Goal: Information Seeking & Learning: Learn about a topic

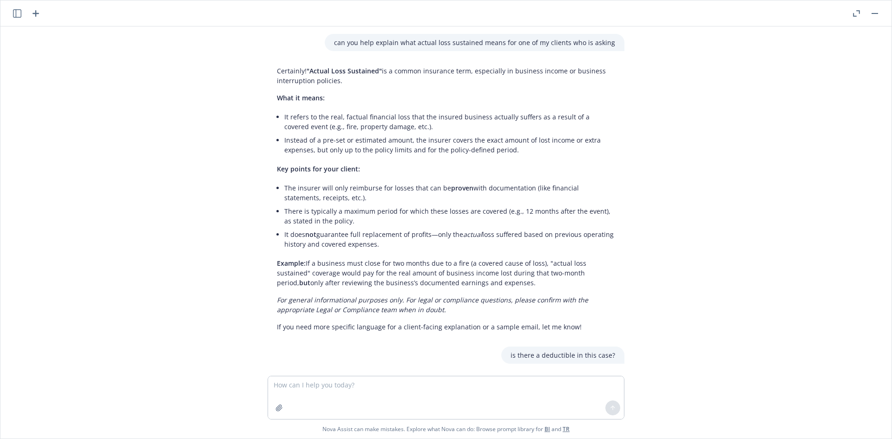
scroll to position [227, 0]
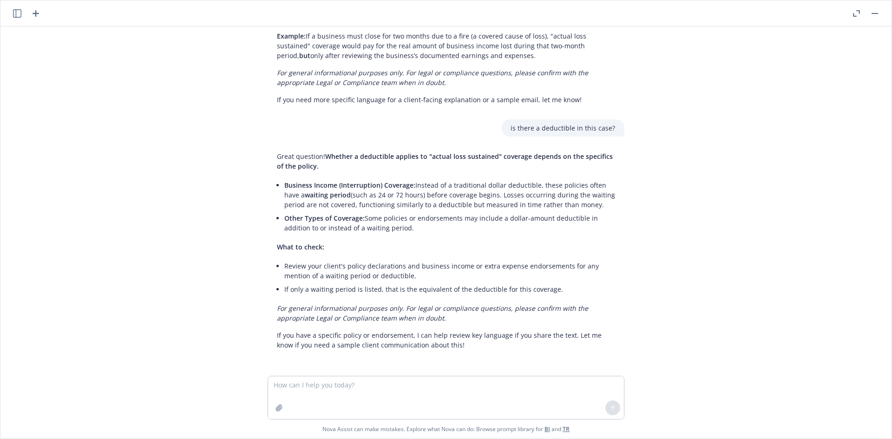
click at [869, 14] on div at bounding box center [866, 13] width 30 height 11
click at [873, 14] on button "button" at bounding box center [874, 13] width 11 height 11
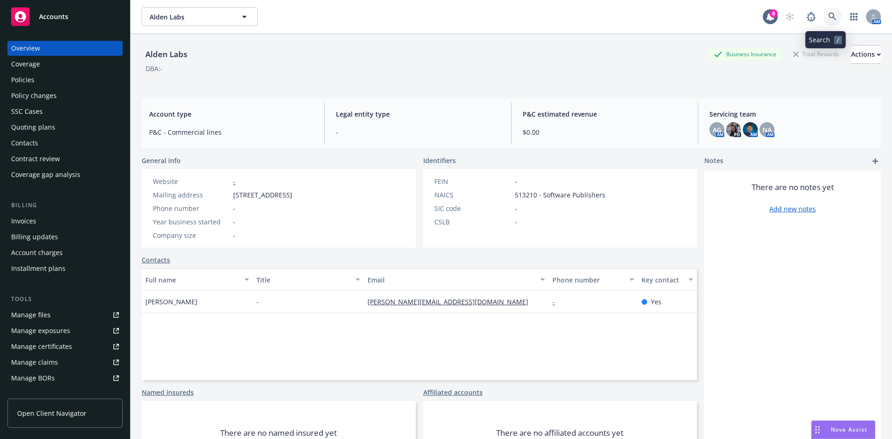
click at [830, 15] on link at bounding box center [832, 16] width 19 height 19
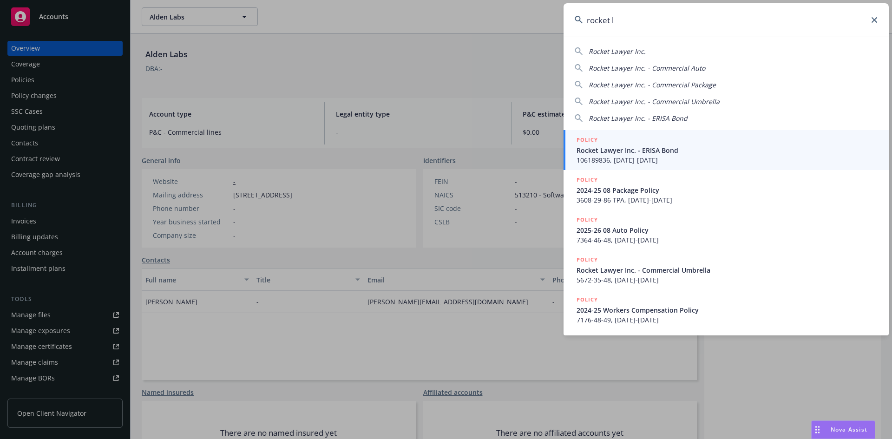
click at [706, 52] on div "Rocket Lawyer Inc." at bounding box center [726, 51] width 303 height 10
type input "Rocket Lawyer Inc."
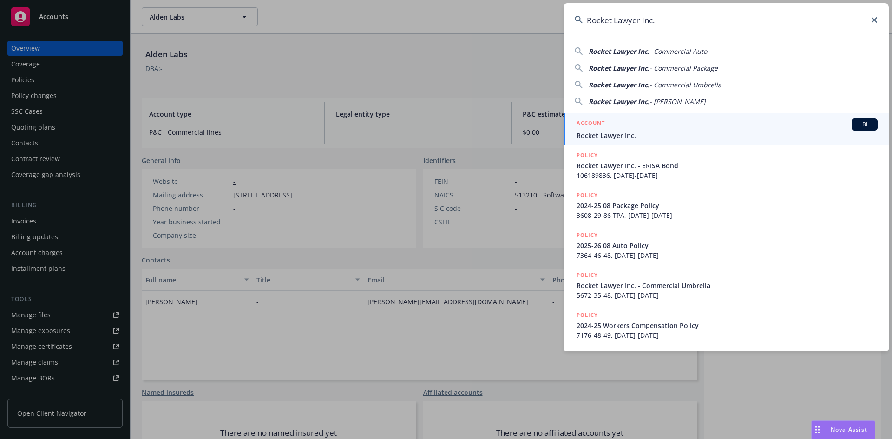
click at [649, 131] on span "Rocket Lawyer Inc." at bounding box center [727, 136] width 301 height 10
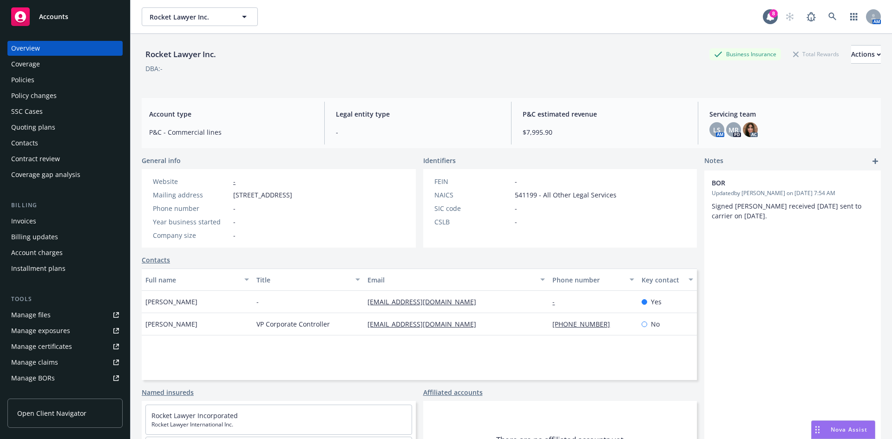
click at [68, 85] on div "Policies" at bounding box center [65, 79] width 108 height 15
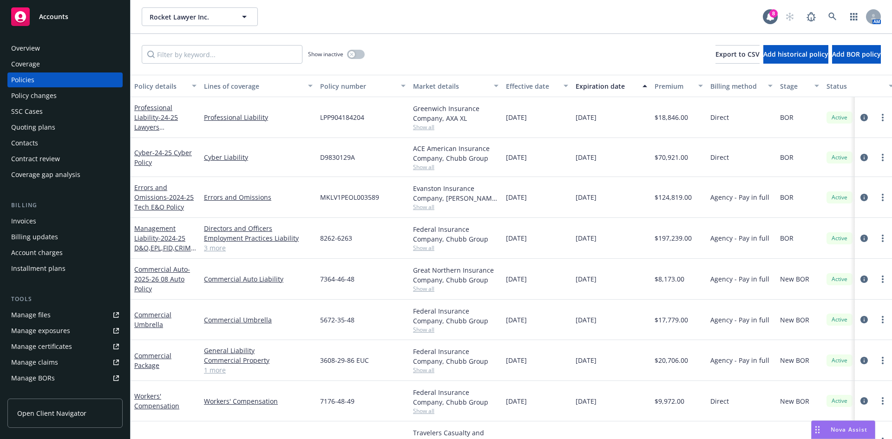
scroll to position [30, 0]
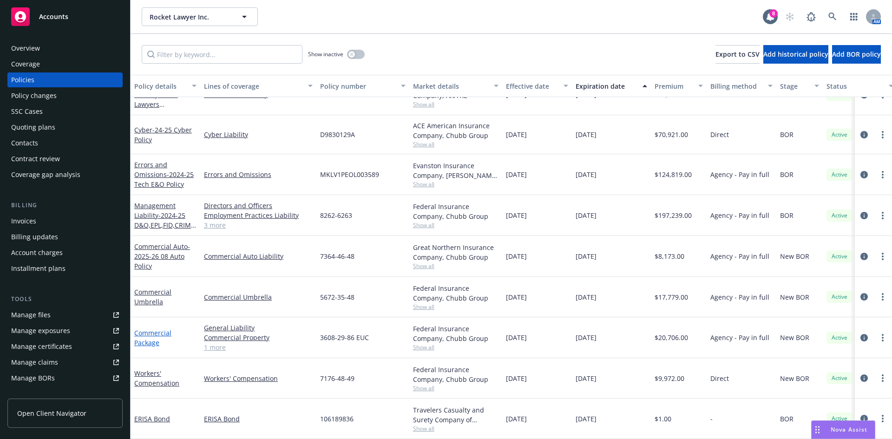
click at [162, 329] on link "Commercial Package" at bounding box center [152, 338] width 37 height 19
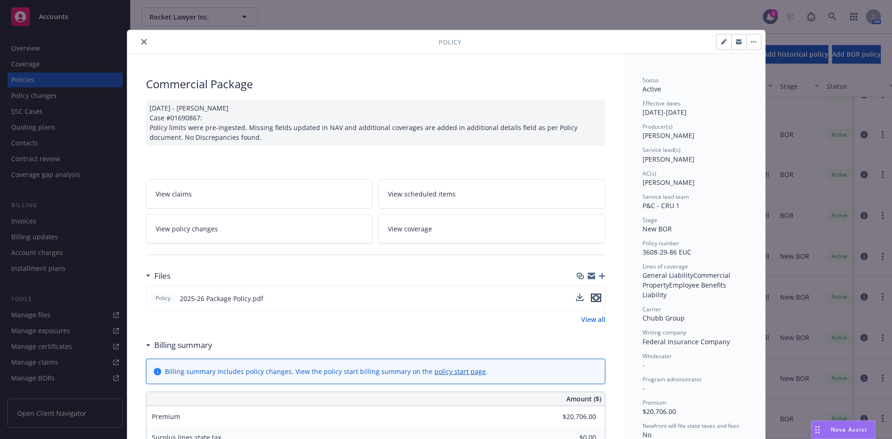
click at [592, 295] on icon "preview file" at bounding box center [596, 298] width 8 height 7
click at [80, 17] on div "Policy Commercial Package 07/16/2025 - Sampath Vankayala Case #01690867: Policy…" at bounding box center [446, 219] width 892 height 439
drag, startPoint x: 81, startPoint y: 16, endPoint x: 105, endPoint y: 40, distance: 33.8
click at [81, 17] on div "Policy Commercial Package 07/16/2025 - Sampath Vankayala Case #01690867: Policy…" at bounding box center [446, 219] width 892 height 439
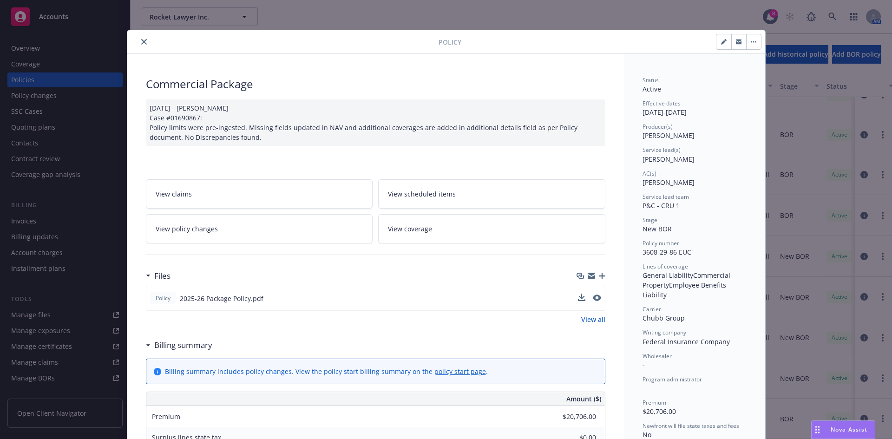
click at [138, 43] on button "close" at bounding box center [143, 41] width 11 height 11
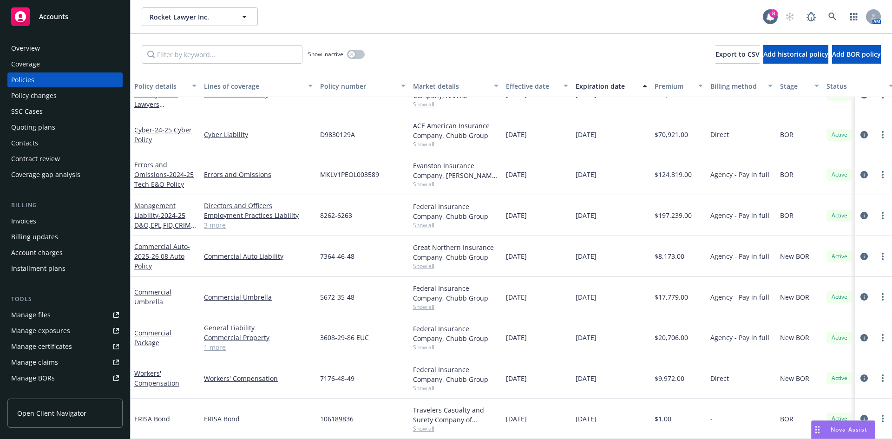
click at [62, 20] on span "Accounts" at bounding box center [53, 16] width 29 height 7
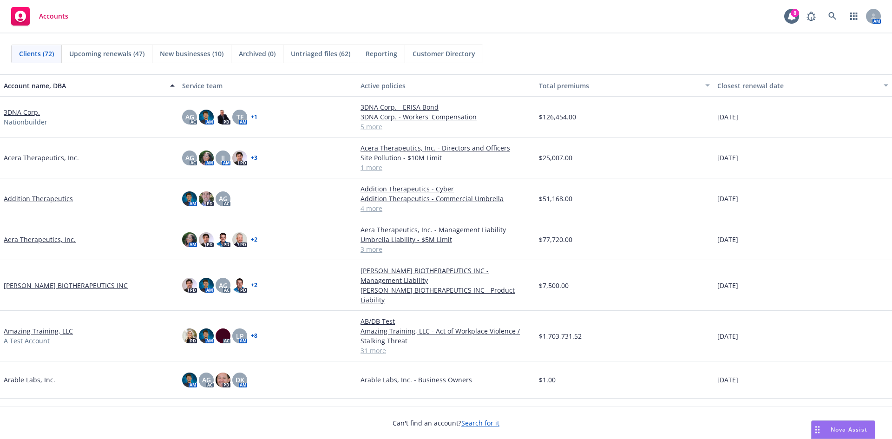
drag, startPoint x: 844, startPoint y: 429, endPoint x: 806, endPoint y: 404, distance: 45.8
click at [844, 428] on span "Nova Assist" at bounding box center [849, 430] width 37 height 8
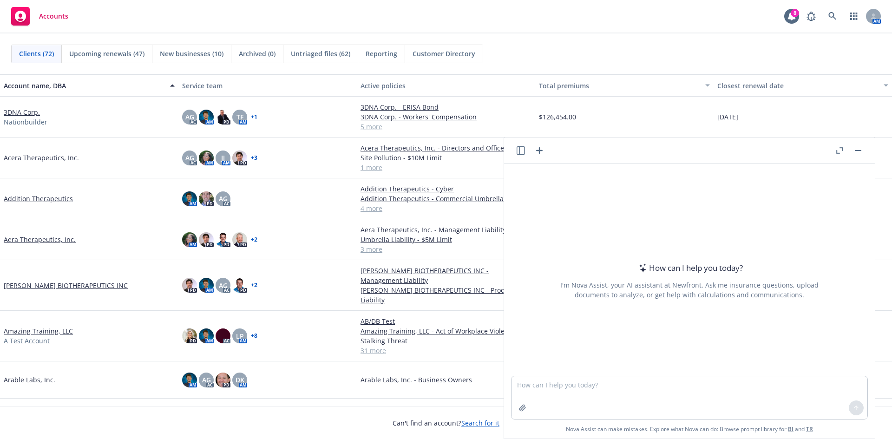
click at [811, 421] on button "Nova Assist" at bounding box center [843, 430] width 64 height 19
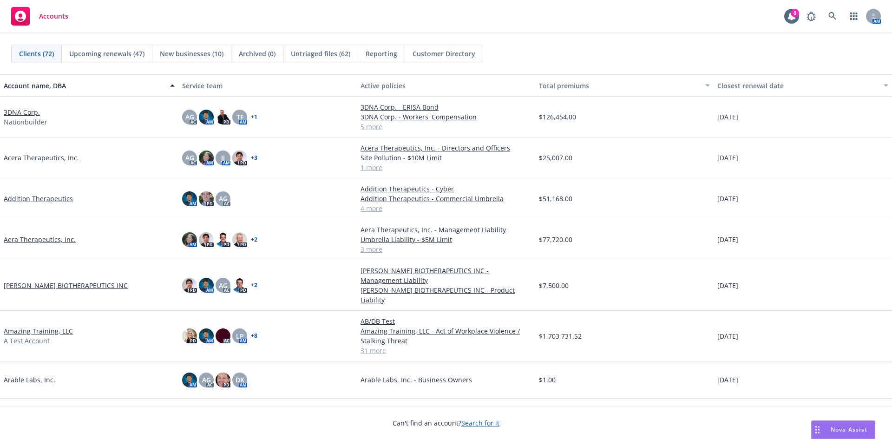
click at [822, 424] on div "Drag to move" at bounding box center [818, 430] width 12 height 18
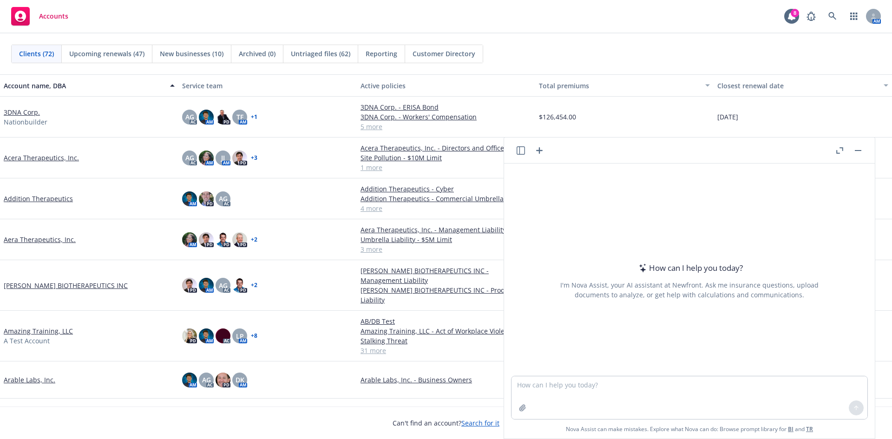
click at [811, 421] on button "Nova Assist" at bounding box center [843, 430] width 64 height 19
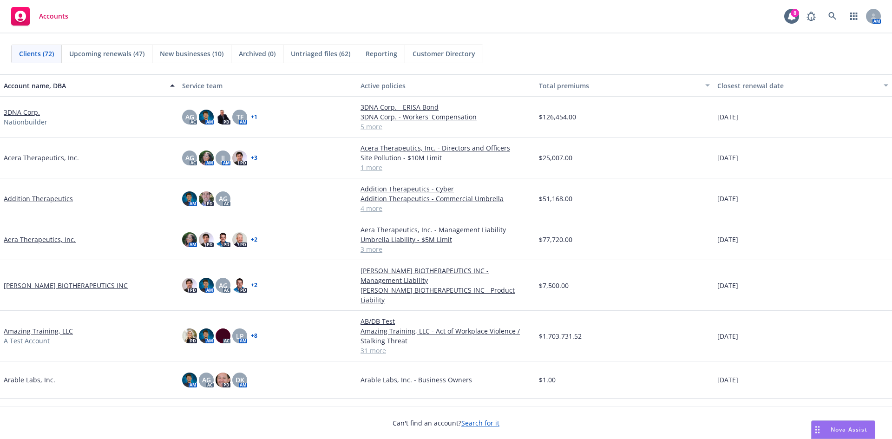
click at [816, 428] on icon "Drag to move" at bounding box center [817, 429] width 4 height 7
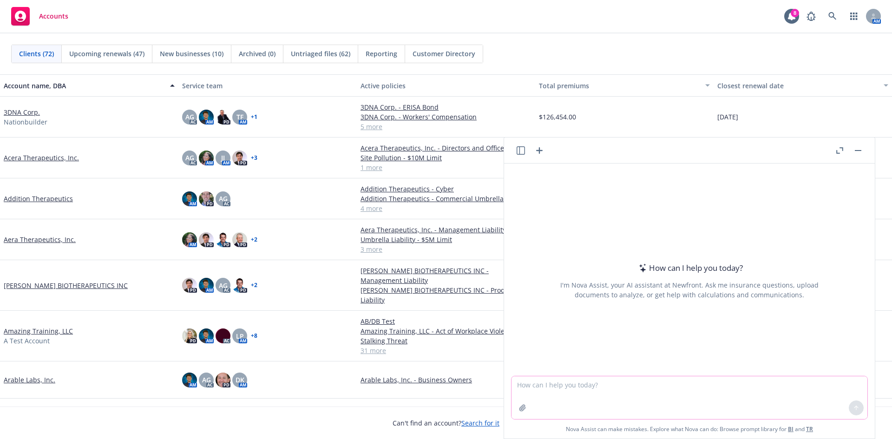
click at [798, 406] on textarea at bounding box center [690, 397] width 356 height 43
type textarea "how do i create proposals via proposal link in navigator?"
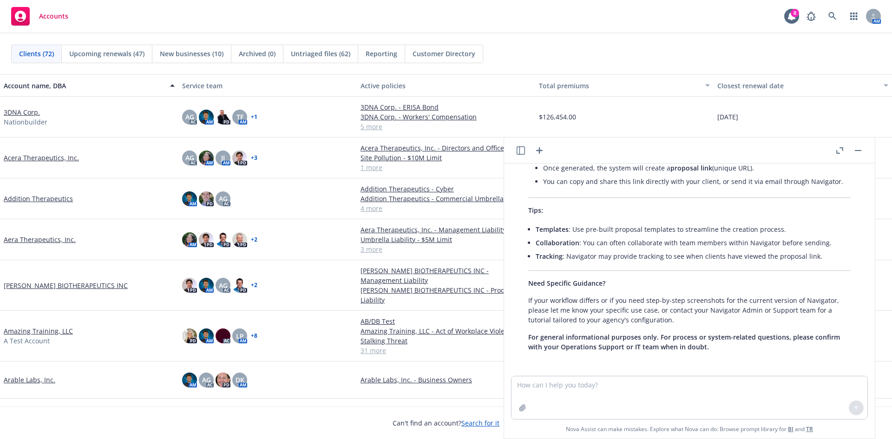
scroll to position [294, 0]
click at [838, 153] on icon "button" at bounding box center [837, 151] width 3 height 3
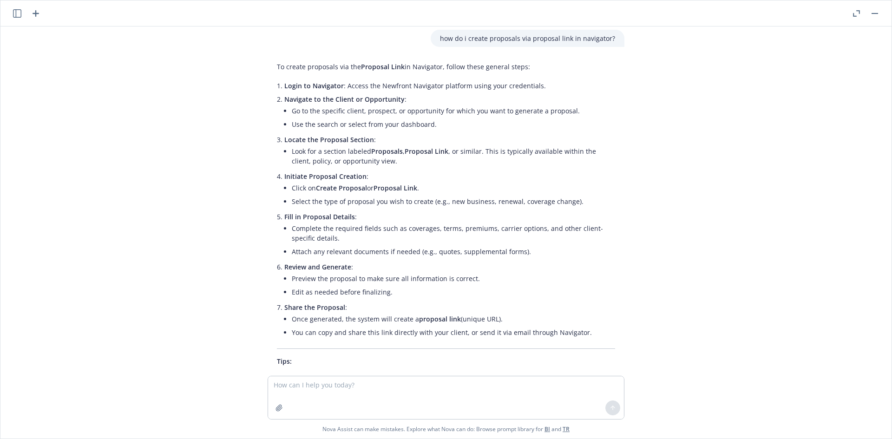
scroll to position [0, 0]
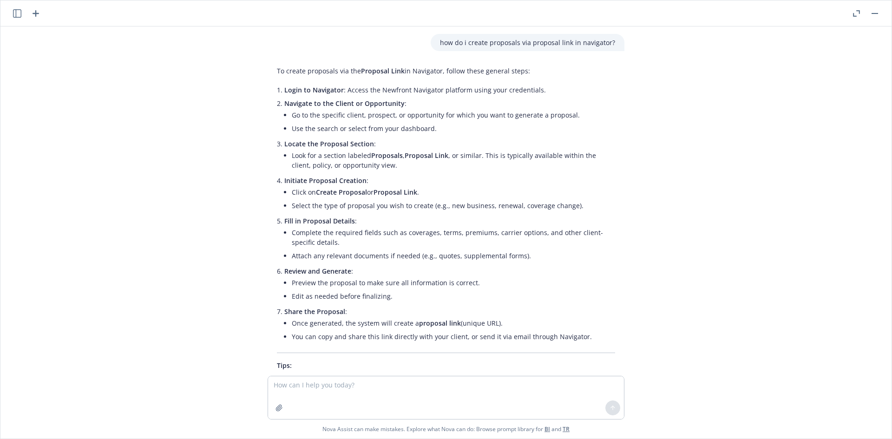
click at [874, 17] on button "button" at bounding box center [874, 13] width 11 height 11
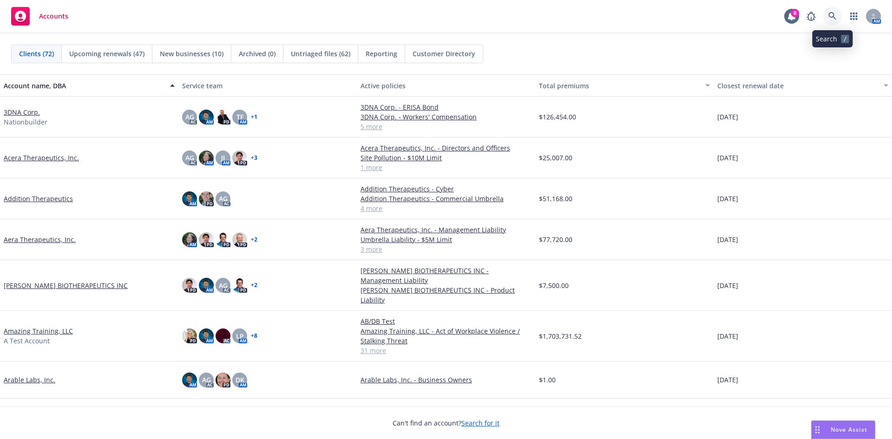
click at [833, 15] on icon at bounding box center [832, 16] width 8 height 8
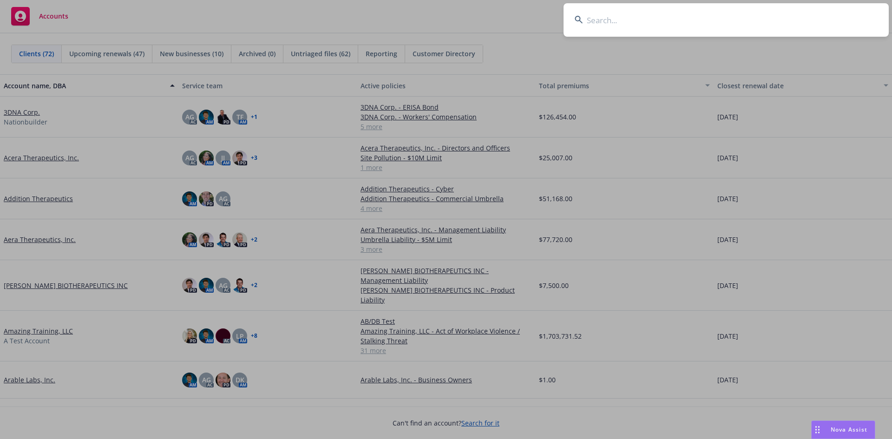
click at [756, 18] on input at bounding box center [726, 19] width 325 height 33
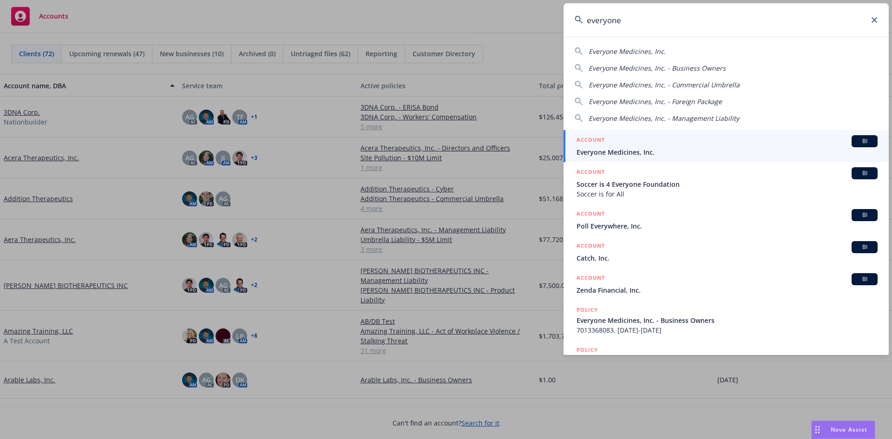
type input "everyone"
click at [651, 147] on div "ACCOUNT BI" at bounding box center [727, 141] width 301 height 12
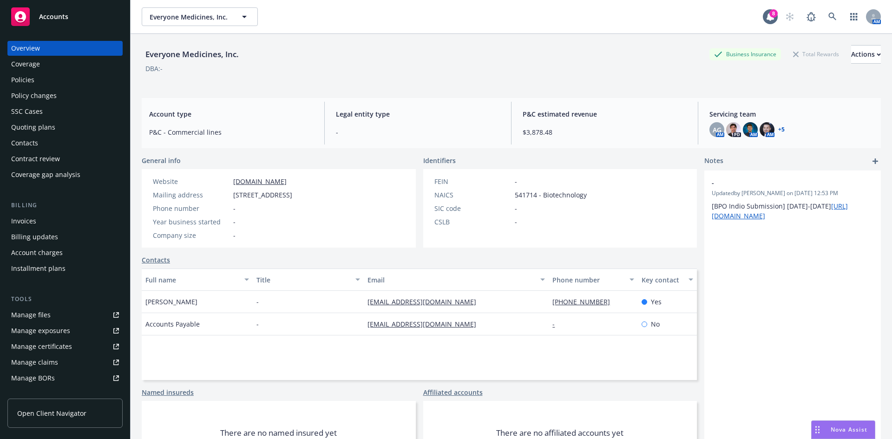
click at [73, 83] on div "Policies" at bounding box center [65, 79] width 108 height 15
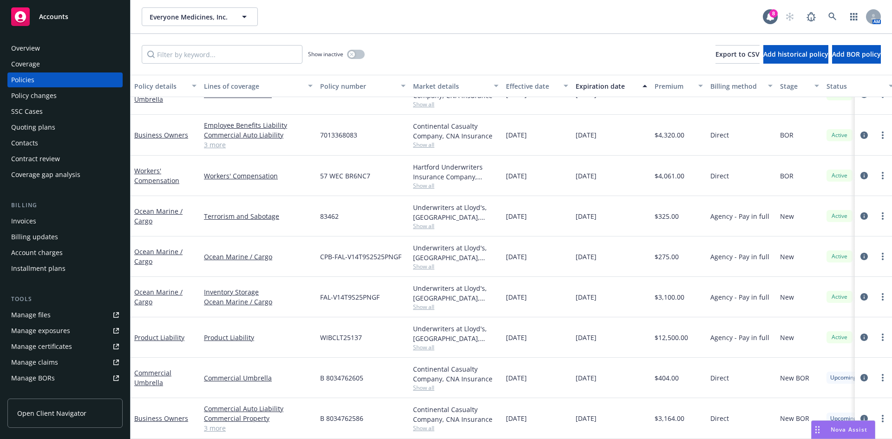
scroll to position [106, 0]
drag, startPoint x: 319, startPoint y: 168, endPoint x: 373, endPoint y: 168, distance: 53.4
click at [373, 168] on div "57 WEC BR6NC7" at bounding box center [362, 176] width 93 height 40
copy span "57 WEC BR6NC7"
click at [157, 414] on link "Business Owners" at bounding box center [161, 418] width 54 height 9
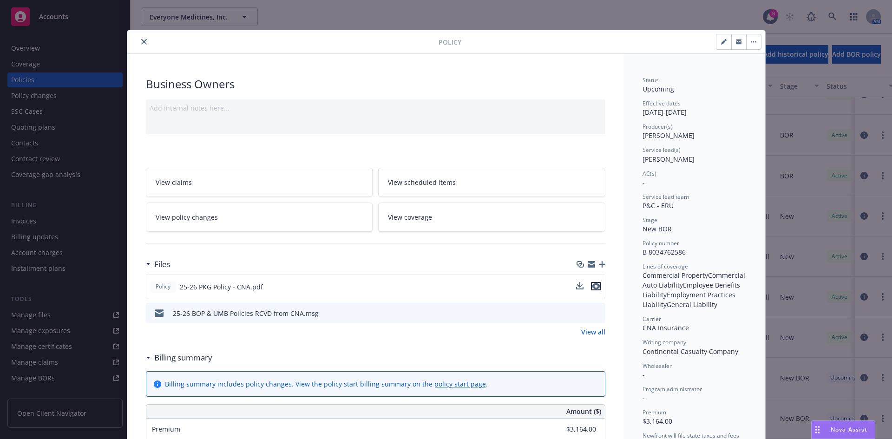
click at [592, 284] on icon "preview file" at bounding box center [596, 286] width 8 height 7
click at [140, 46] on button "close" at bounding box center [143, 41] width 11 height 11
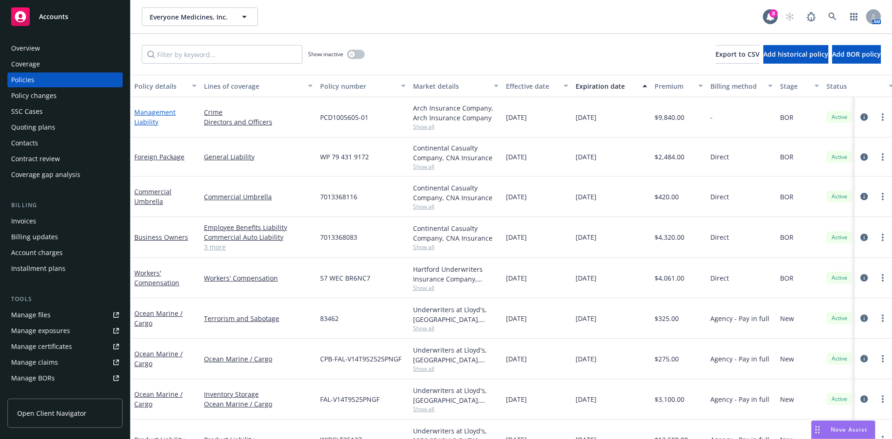
click at [155, 122] on link "Management Liability" at bounding box center [154, 117] width 41 height 19
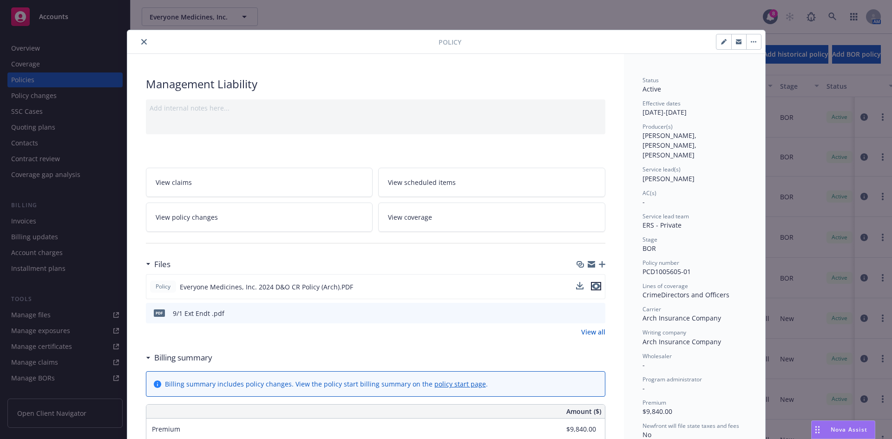
click at [593, 287] on icon "preview file" at bounding box center [596, 286] width 8 height 7
click at [141, 43] on icon "close" at bounding box center [144, 42] width 6 height 6
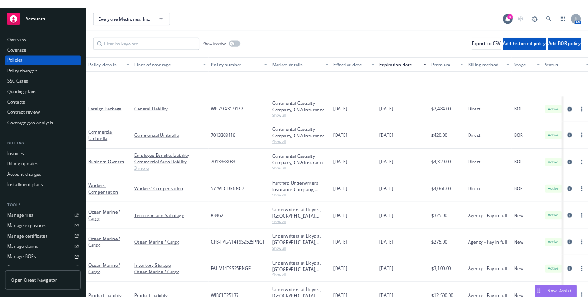
scroll to position [106, 0]
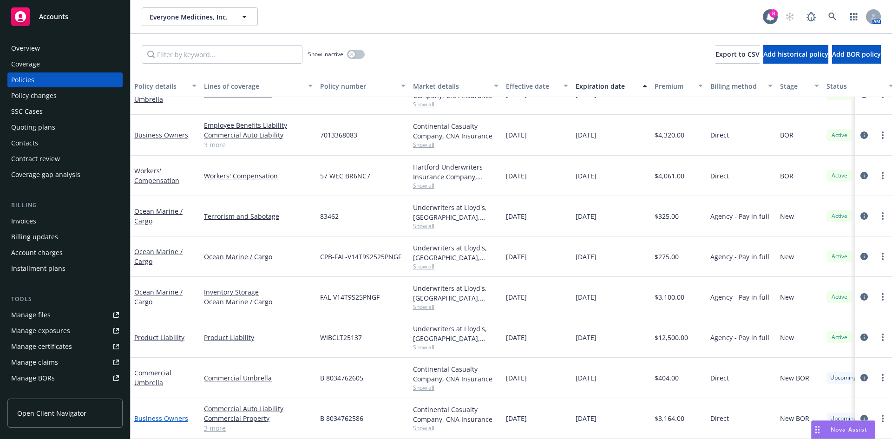
click at [165, 414] on link "Business Owners" at bounding box center [161, 418] width 54 height 9
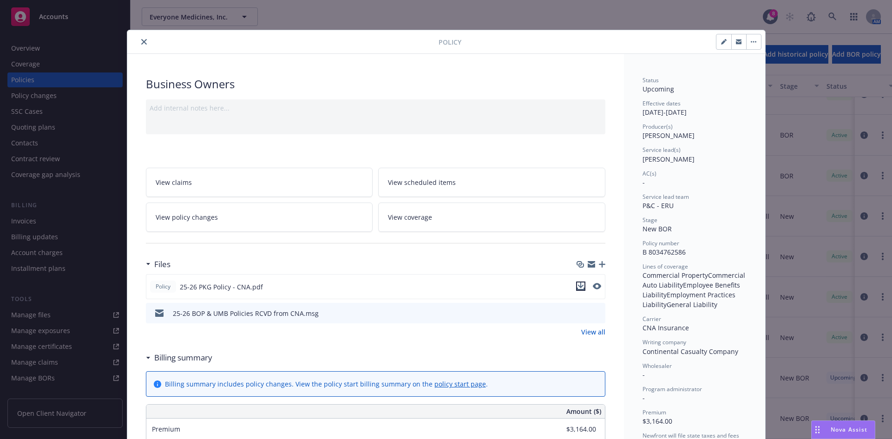
click at [577, 287] on icon "download file" at bounding box center [580, 286] width 7 height 7
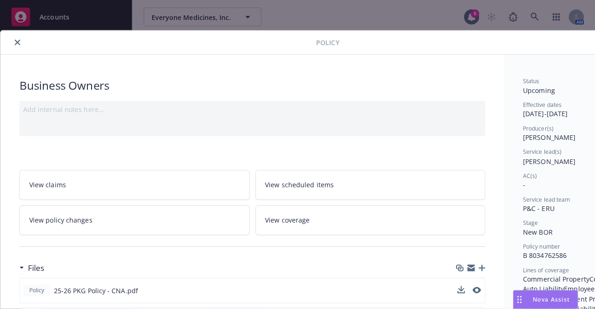
scroll to position [105, 0]
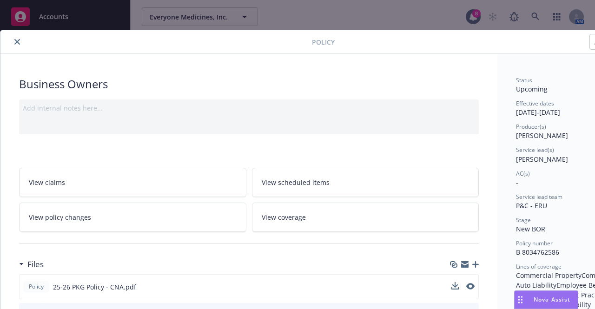
drag, startPoint x: 18, startPoint y: 39, endPoint x: 31, endPoint y: 44, distance: 13.7
click at [18, 39] on icon "close" at bounding box center [17, 42] width 6 height 6
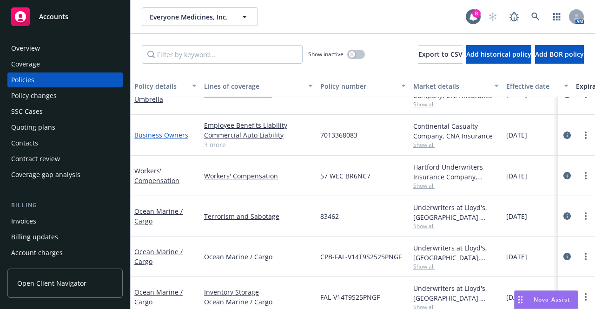
click at [164, 131] on link "Business Owners" at bounding box center [161, 135] width 54 height 9
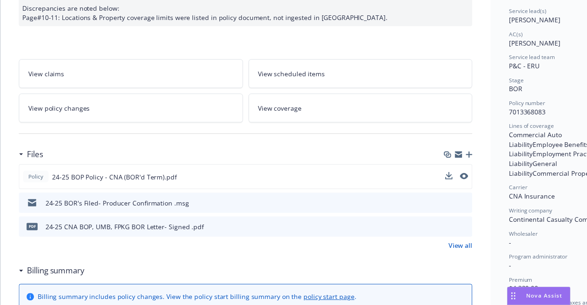
scroll to position [139, 0]
click at [455, 175] on icon "download file" at bounding box center [453, 177] width 7 height 7
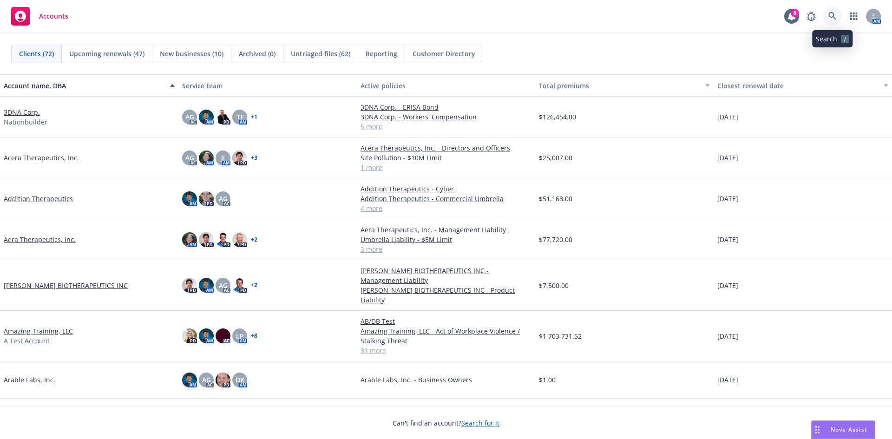
click at [837, 10] on link at bounding box center [832, 16] width 19 height 19
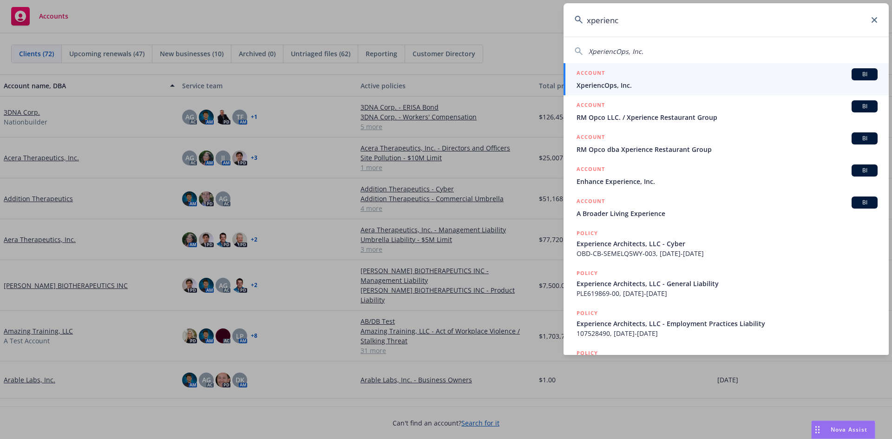
type input "xperienc"
click at [683, 85] on span "XperiencOps, Inc." at bounding box center [727, 85] width 301 height 10
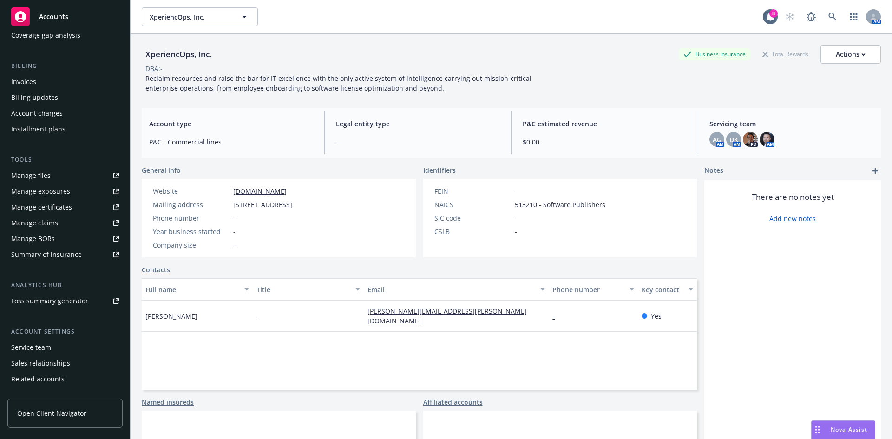
scroll to position [166, 0]
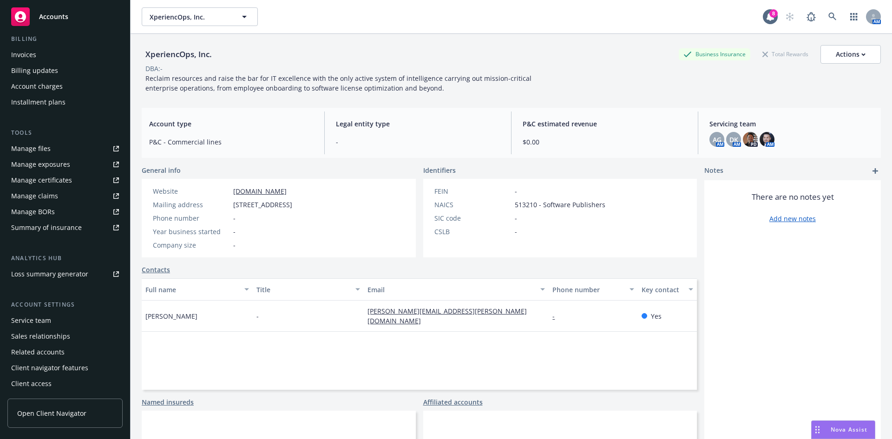
click at [53, 404] on link "Open Client Navigator" at bounding box center [64, 413] width 115 height 29
click at [59, 229] on div "Summary of insurance" at bounding box center [46, 227] width 71 height 15
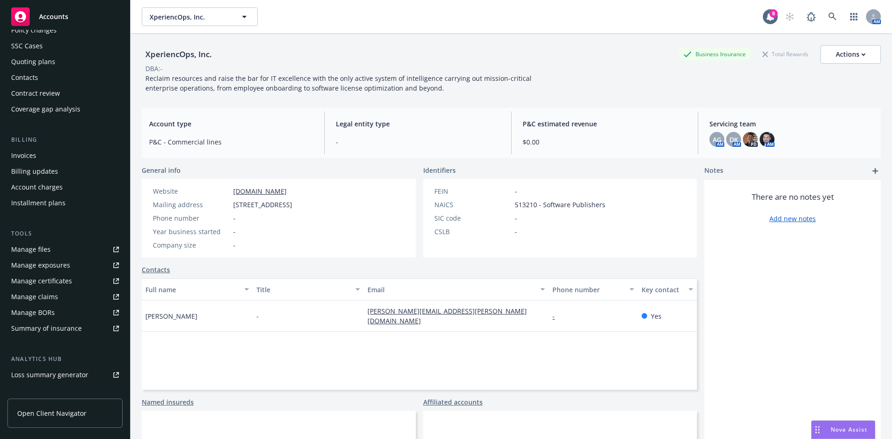
scroll to position [0, 0]
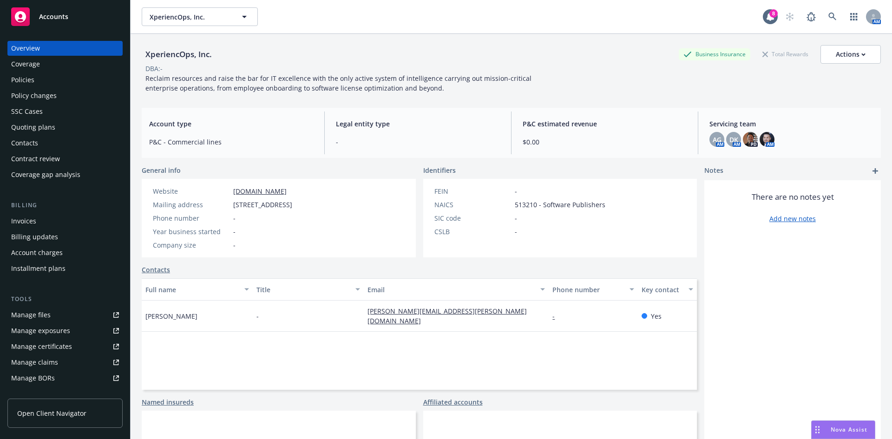
click at [85, 84] on div "Policies" at bounding box center [65, 79] width 108 height 15
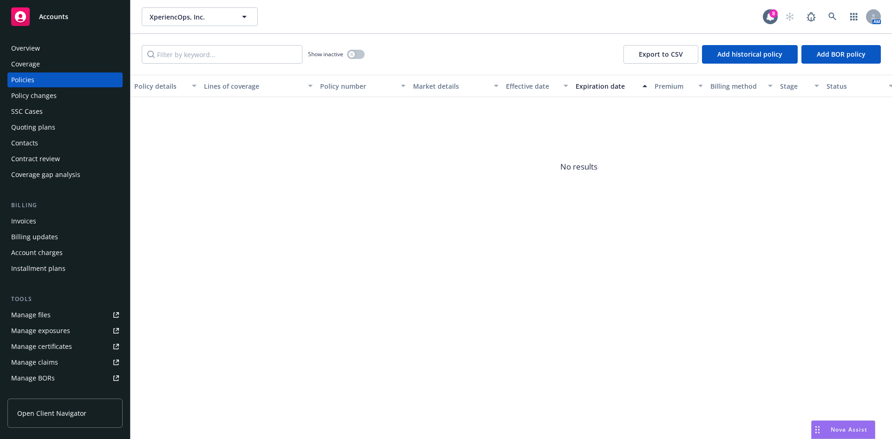
click at [65, 95] on div "Policy changes" at bounding box center [65, 95] width 108 height 15
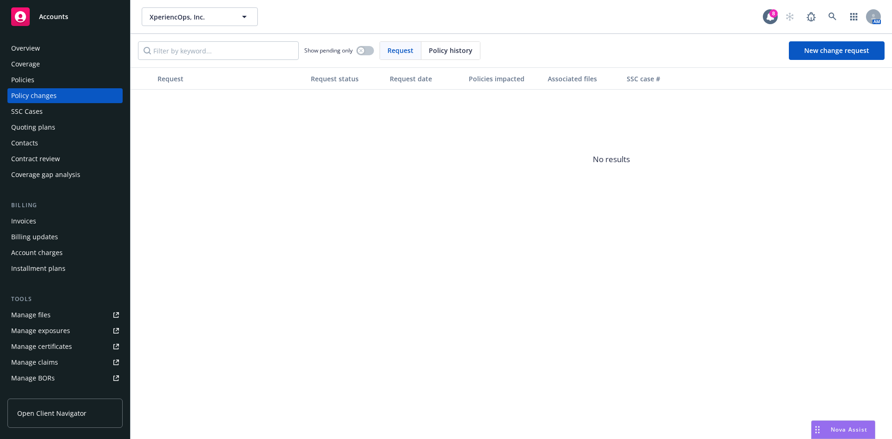
click at [51, 119] on div "Overview Coverage Policies Policy changes SSC Cases Quoting plans Contacts Cont…" at bounding box center [64, 111] width 115 height 141
click at [50, 122] on div "Quoting plans" at bounding box center [33, 127] width 44 height 15
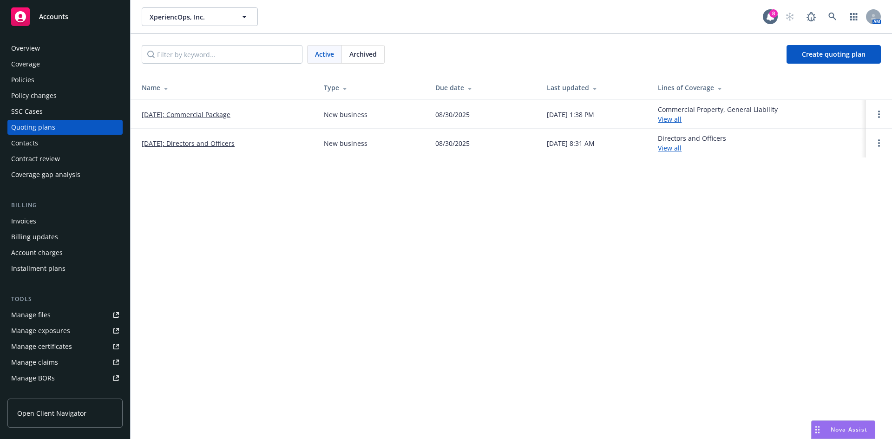
click at [675, 120] on link "View all" at bounding box center [670, 119] width 24 height 9
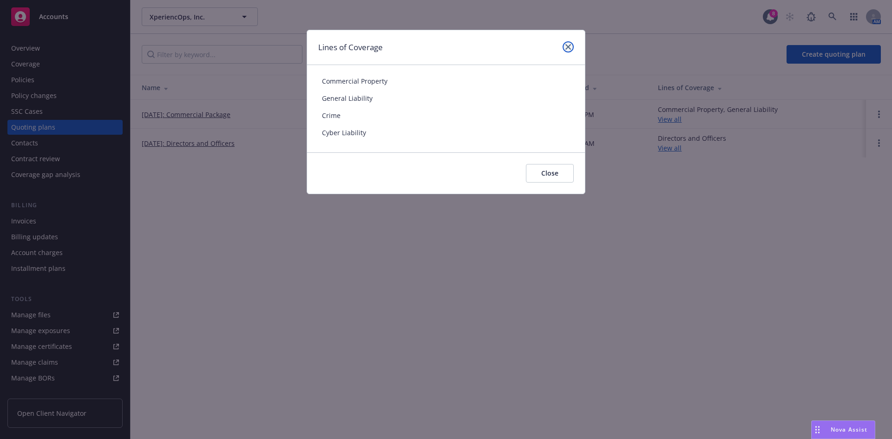
click at [569, 48] on icon "close" at bounding box center [568, 47] width 6 height 6
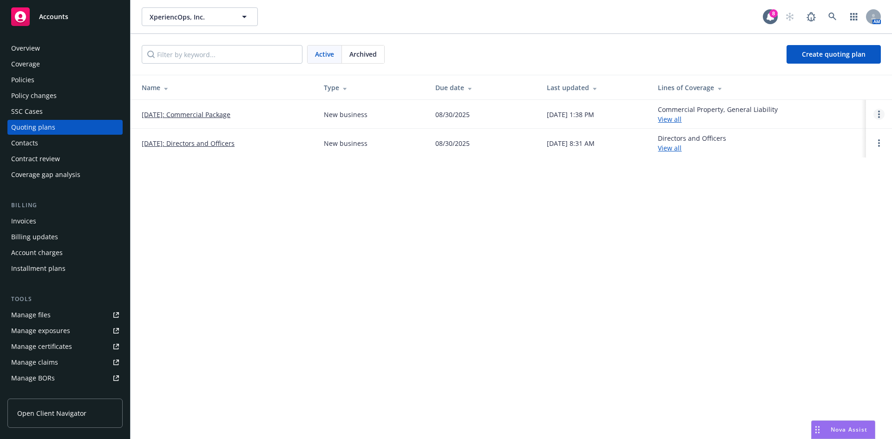
click at [880, 118] on link "Open options" at bounding box center [879, 114] width 11 height 11
click at [579, 56] on div "Active Archived Create quoting plan" at bounding box center [511, 54] width 739 height 19
click at [848, 14] on link "button" at bounding box center [854, 16] width 19 height 19
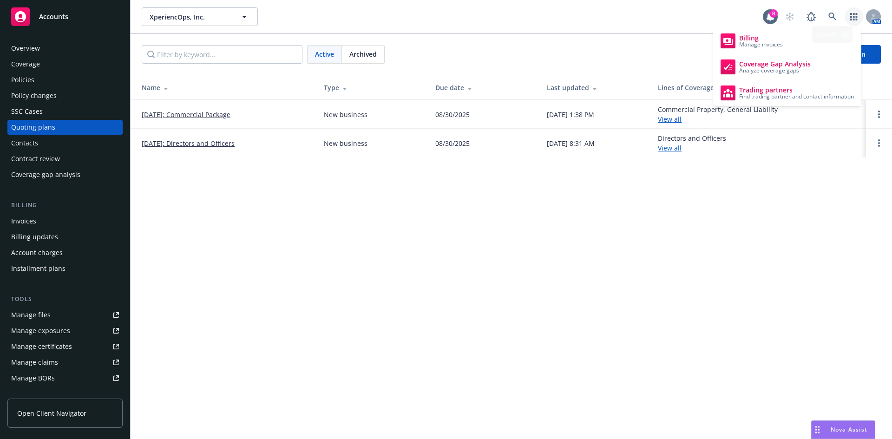
click at [643, 34] on div "Active Archived Create quoting plan" at bounding box center [512, 54] width 762 height 41
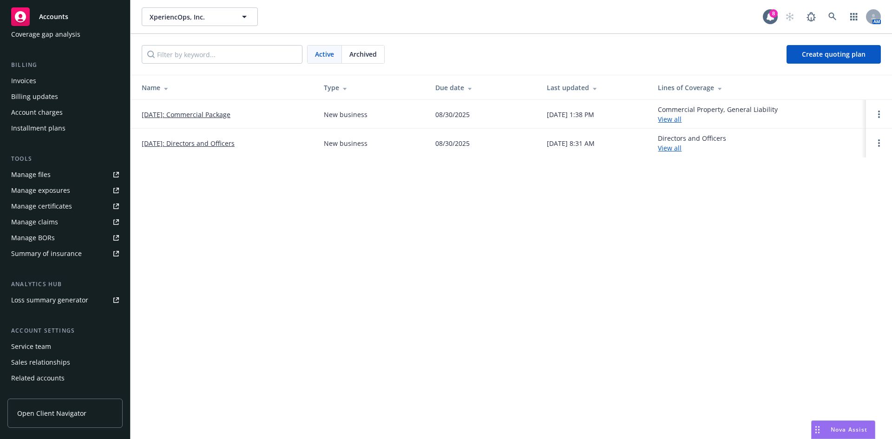
scroll to position [166, 0]
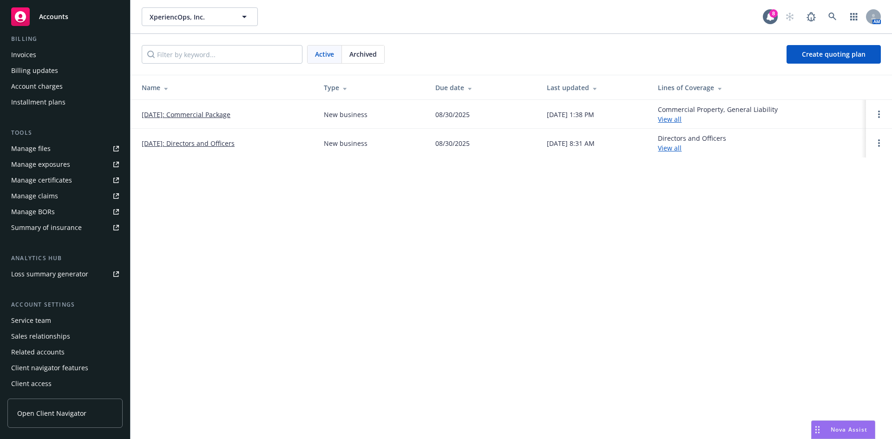
click at [65, 415] on span "Open Client Navigator" at bounding box center [51, 413] width 69 height 10
click at [848, 427] on span "Nova Assist" at bounding box center [849, 430] width 37 height 8
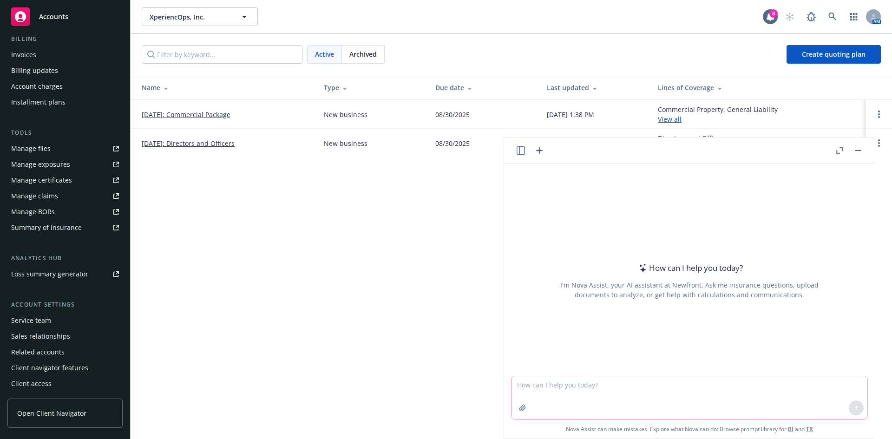
click at [703, 386] on textarea at bounding box center [690, 397] width 356 height 43
type textarea "what is public liability"
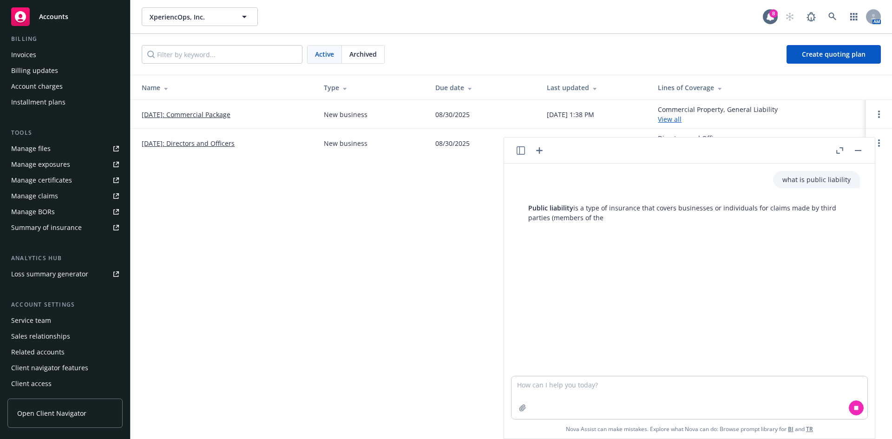
click at [841, 154] on button "button" at bounding box center [839, 150] width 11 height 11
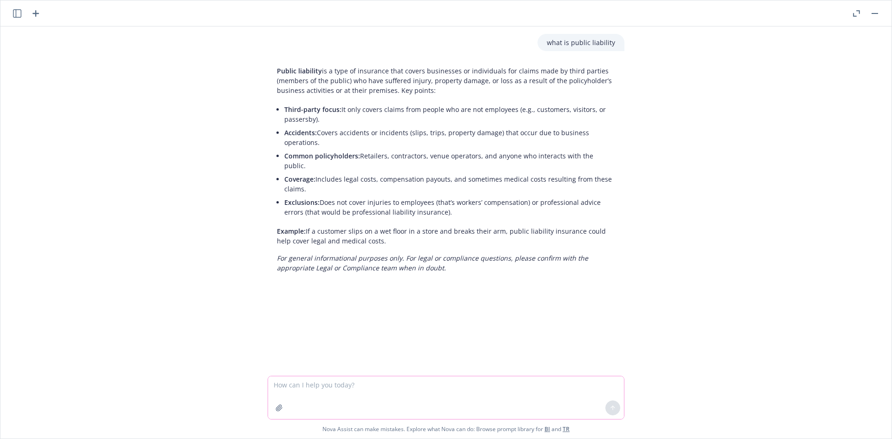
drag, startPoint x: 345, startPoint y: 385, endPoint x: 352, endPoint y: 387, distance: 7.3
click at [345, 385] on textarea at bounding box center [446, 397] width 356 height 43
type textarea "is general liability the same thing? if a third party is requesting a public li…"
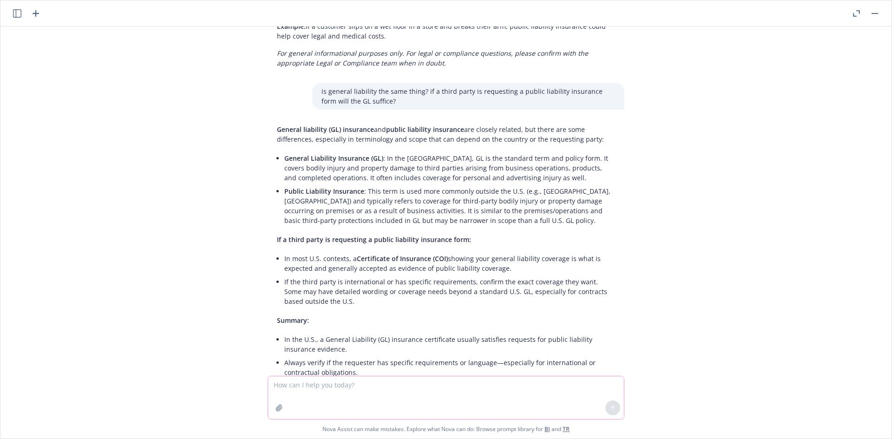
scroll to position [205, 0]
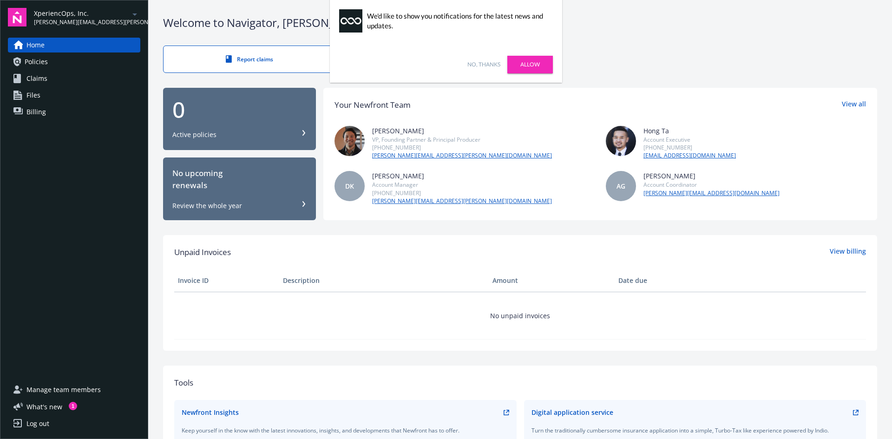
click at [488, 66] on link "No, thanks" at bounding box center [483, 64] width 33 height 8
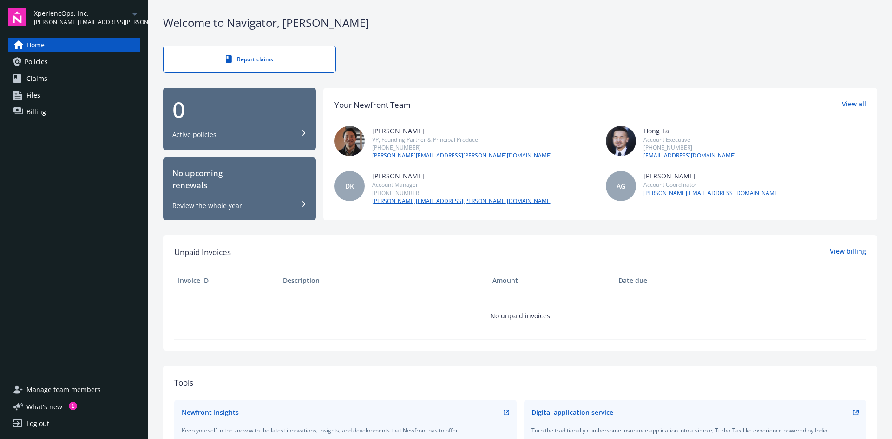
click at [72, 92] on link "Files" at bounding box center [74, 95] width 132 height 15
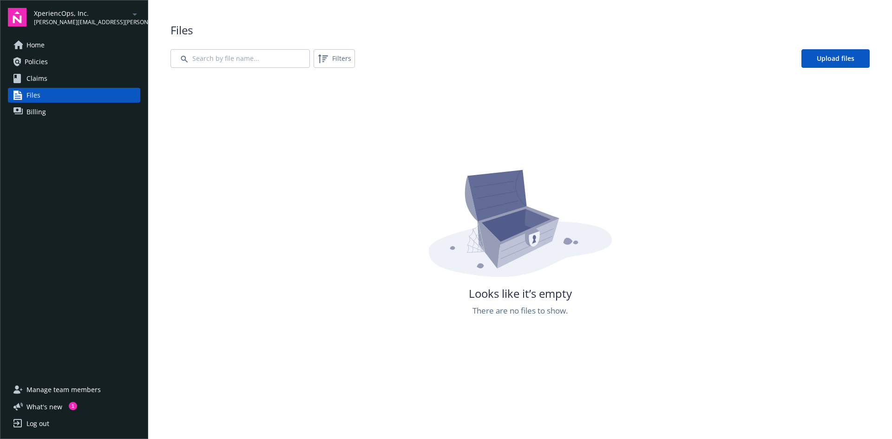
click at [72, 62] on link "Policies" at bounding box center [74, 61] width 132 height 15
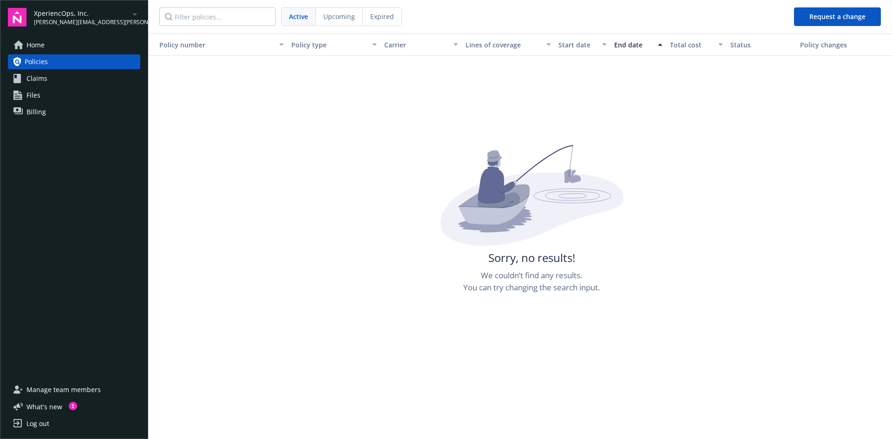
click at [82, 93] on link "Files" at bounding box center [74, 95] width 132 height 15
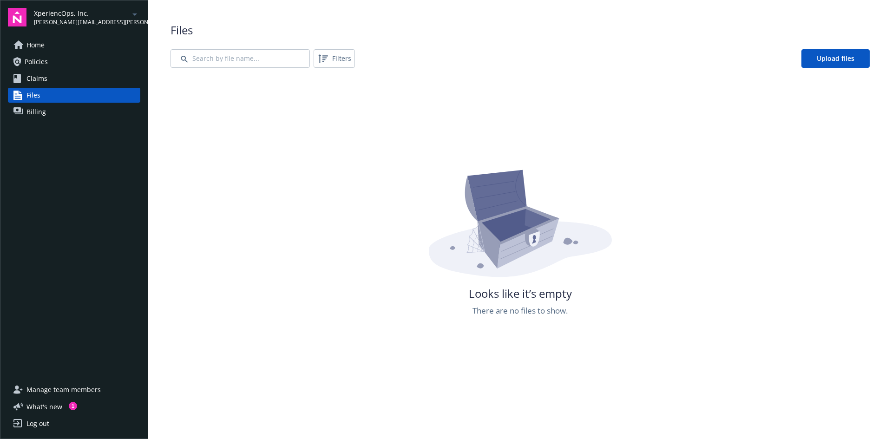
click at [80, 109] on link "Billing" at bounding box center [74, 112] width 132 height 15
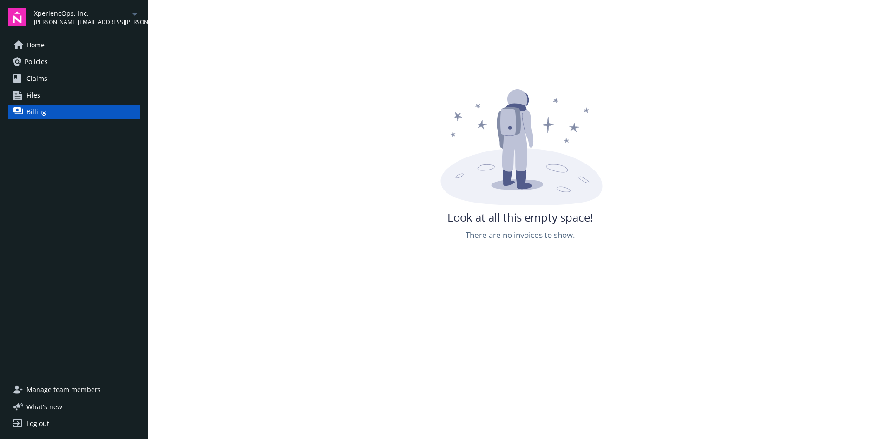
click at [91, 54] on div "Home Policies Claims Files Billing" at bounding box center [74, 79] width 132 height 82
click at [91, 41] on link "Home" at bounding box center [74, 45] width 132 height 15
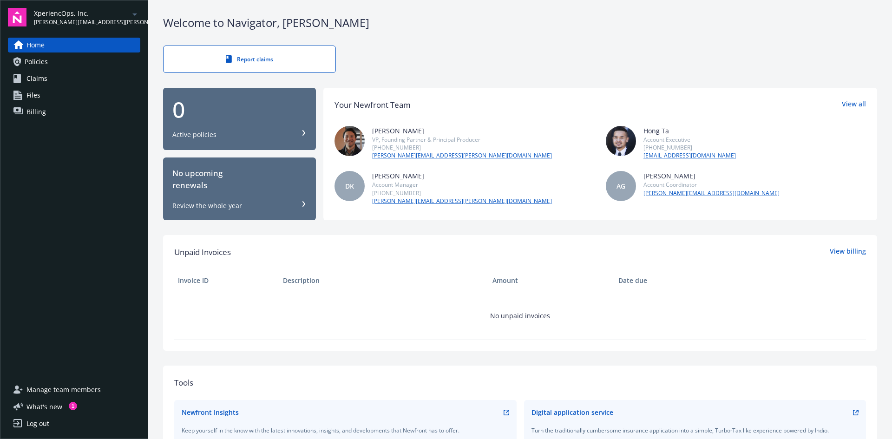
click at [250, 184] on div "No upcoming renewals" at bounding box center [239, 179] width 134 height 25
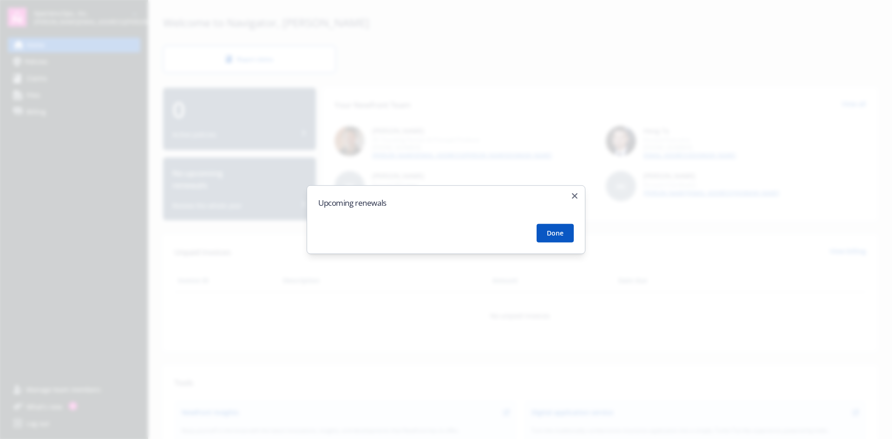
click at [550, 230] on button "Done" at bounding box center [555, 233] width 37 height 19
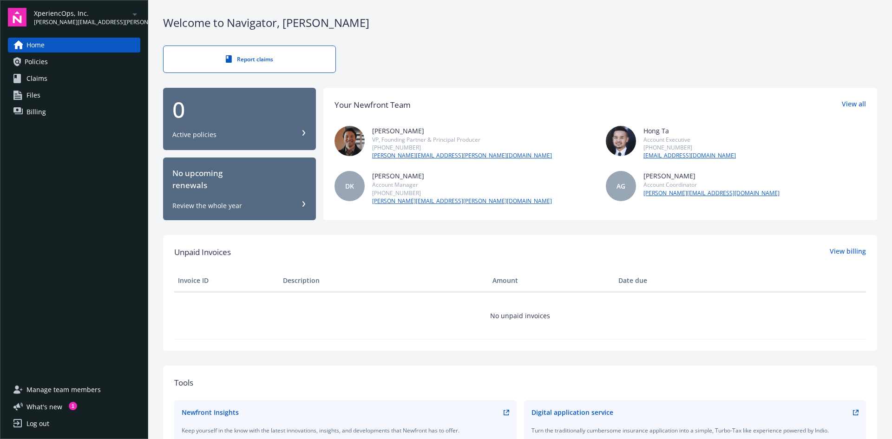
click at [302, 204] on icon at bounding box center [304, 204] width 6 height 6
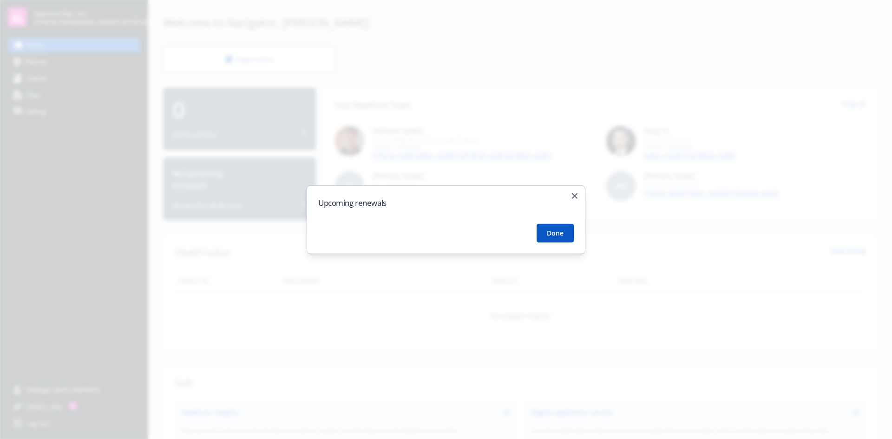
click at [578, 195] on div "Upcoming renewals Done Close" at bounding box center [446, 219] width 279 height 69
click at [574, 198] on icon "button" at bounding box center [575, 196] width 6 height 6
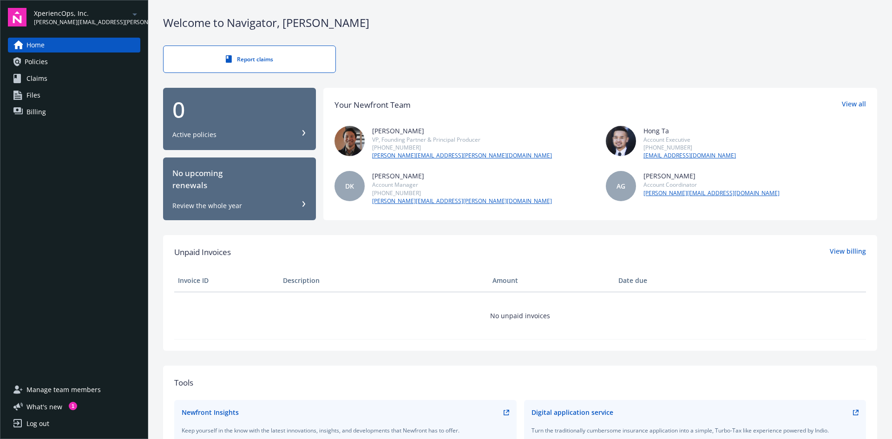
click at [134, 13] on icon "arrowDropDown" at bounding box center [134, 14] width 11 height 11
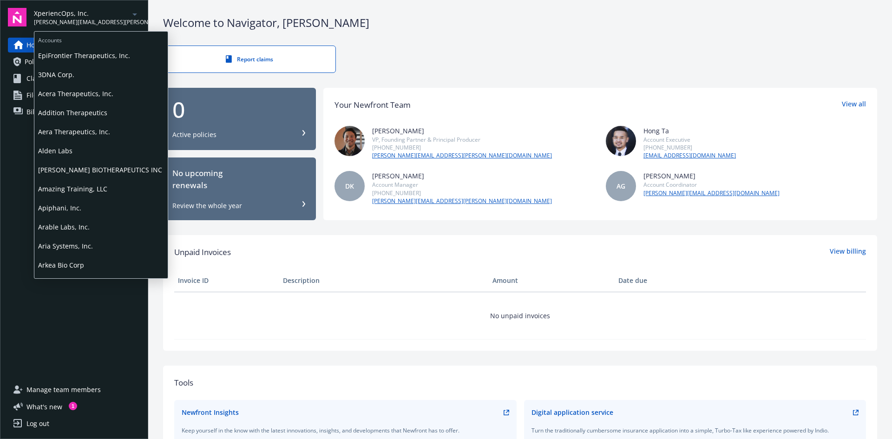
click at [133, 13] on icon "arrowDropDown" at bounding box center [134, 14] width 11 height 11
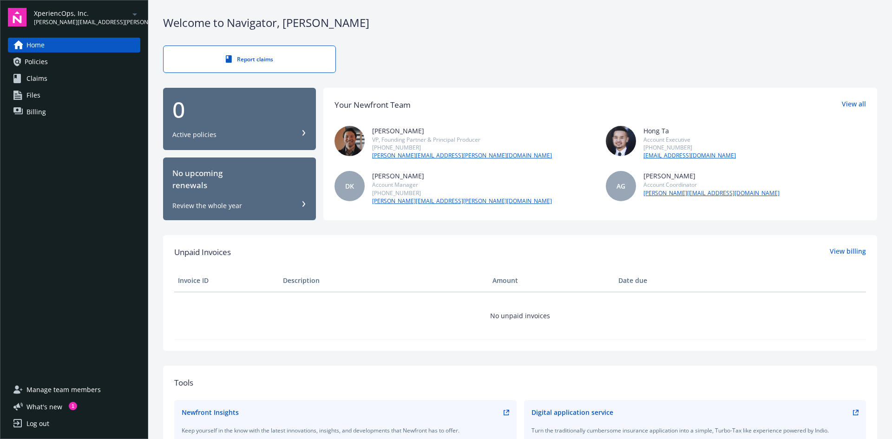
click at [92, 91] on link "Files" at bounding box center [74, 95] width 132 height 15
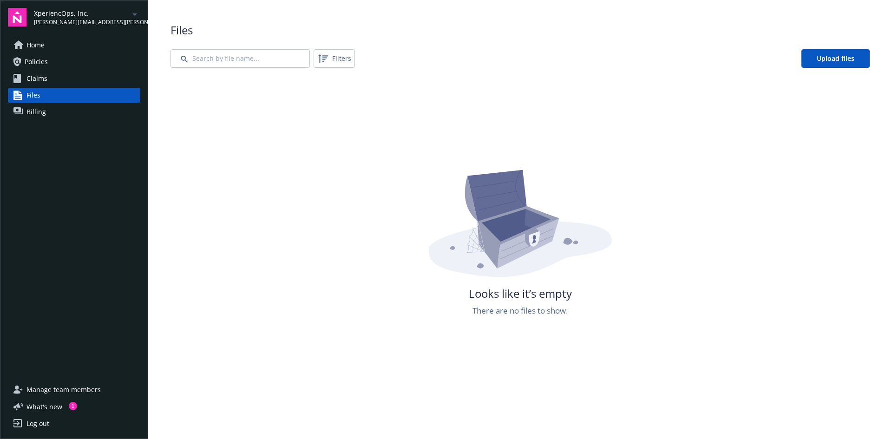
click at [37, 83] on span "Claims" at bounding box center [36, 78] width 21 height 15
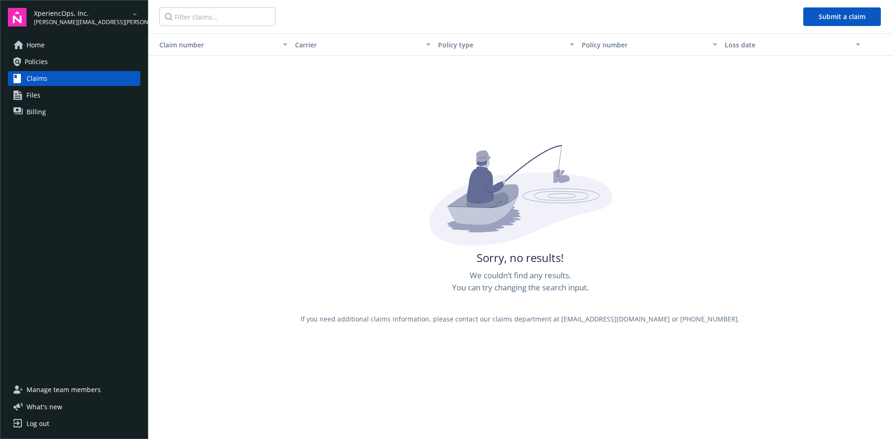
click at [42, 64] on span "Policies" at bounding box center [36, 61] width 23 height 15
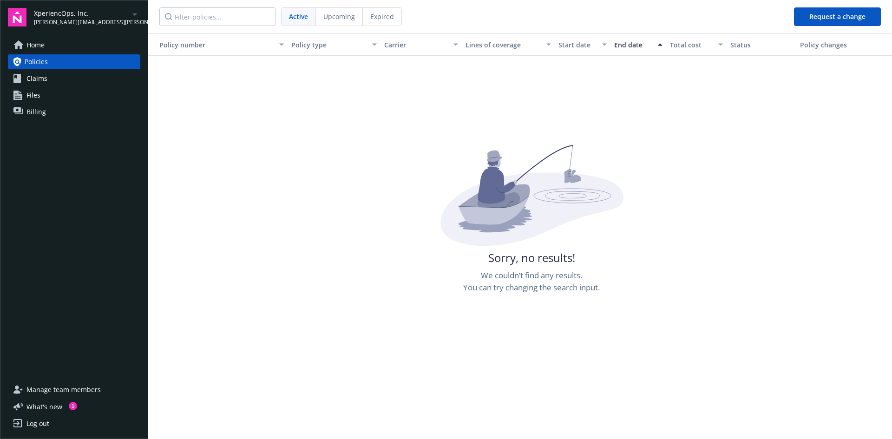
click at [348, 22] on div "Upcoming" at bounding box center [339, 17] width 47 height 18
click at [309, 18] on div "Active" at bounding box center [299, 17] width 34 height 18
click at [252, 24] on input "Filter policies..." at bounding box center [217, 16] width 116 height 19
click at [109, 44] on link "Home" at bounding box center [74, 45] width 132 height 15
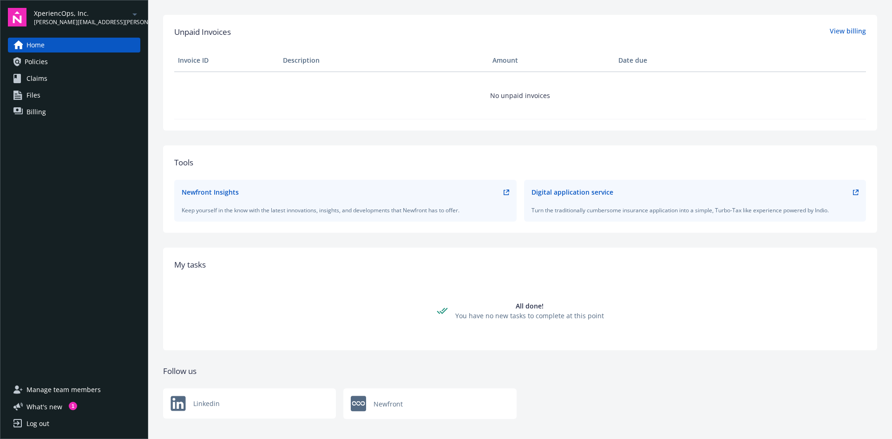
scroll to position [230, 0]
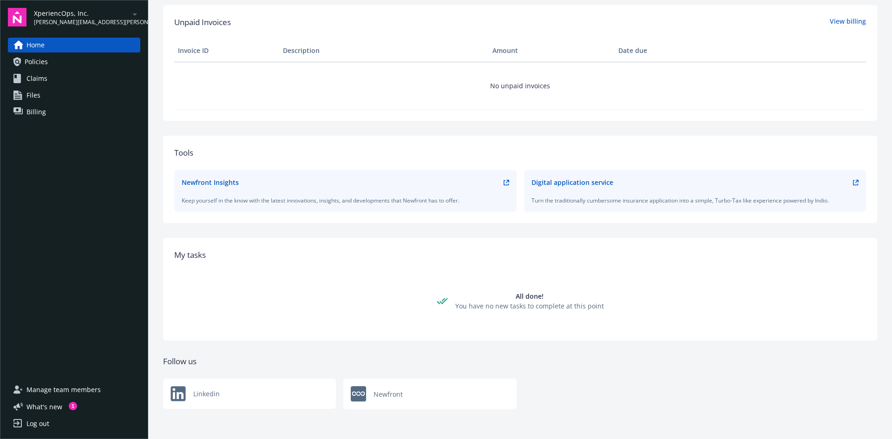
click at [853, 184] on icon at bounding box center [855, 182] width 5 height 5
click at [44, 408] on span "What ' s new" at bounding box center [44, 407] width 36 height 10
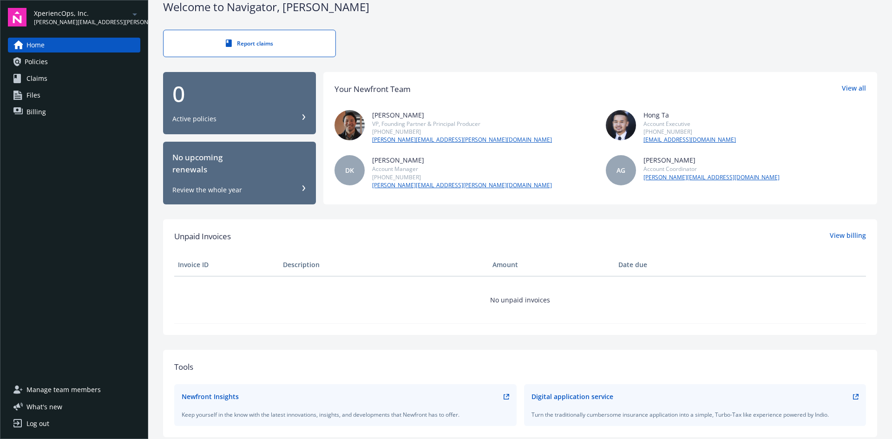
scroll to position [0, 0]
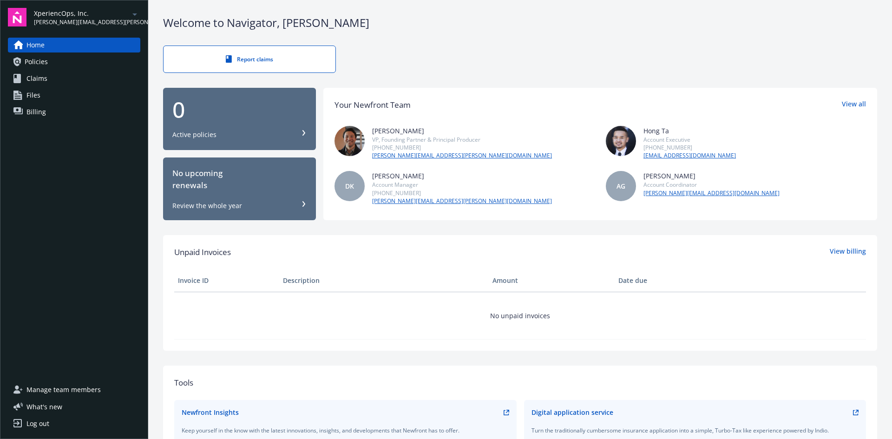
click at [301, 207] on div "Review the whole year" at bounding box center [239, 205] width 134 height 9
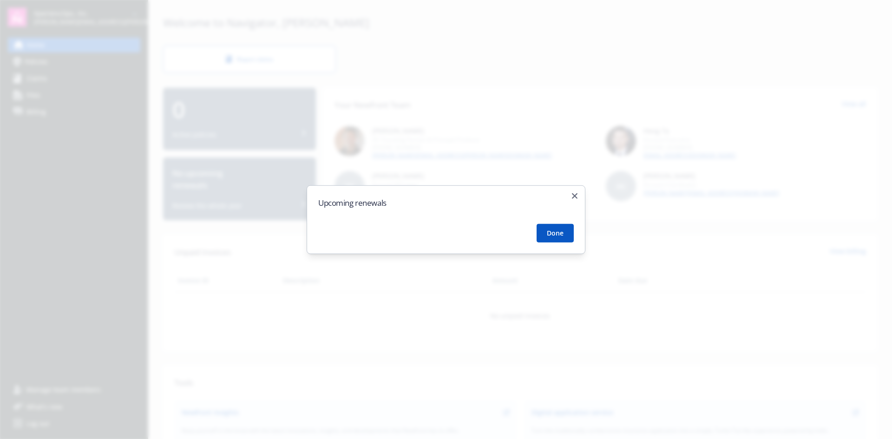
click at [544, 237] on button "Done" at bounding box center [555, 233] width 37 height 19
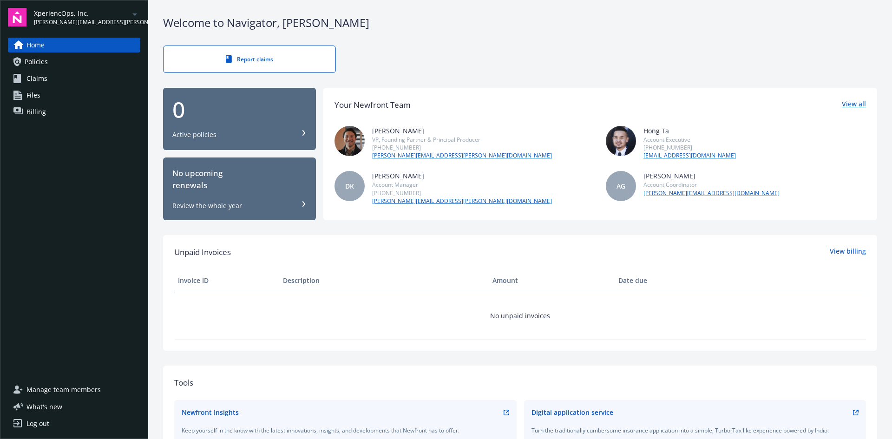
click at [855, 104] on link "View all" at bounding box center [854, 105] width 24 height 12
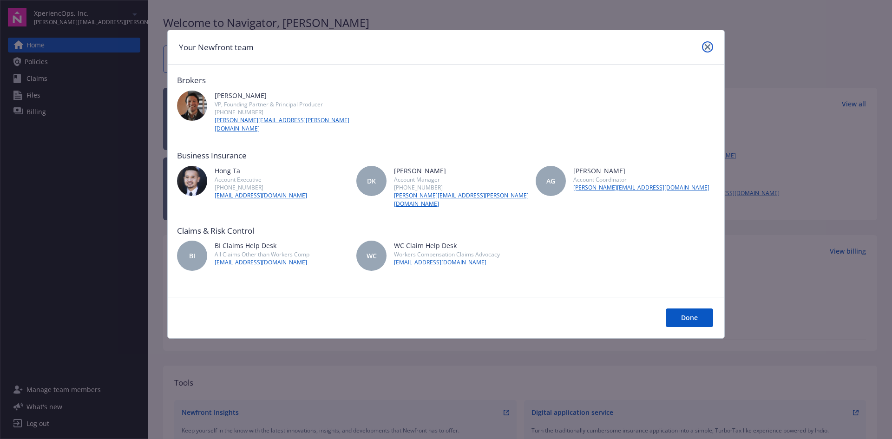
click at [705, 46] on icon "close" at bounding box center [708, 47] width 6 height 6
